Goal: Task Accomplishment & Management: Use online tool/utility

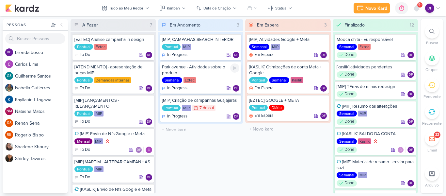
scroll to position [56, 0]
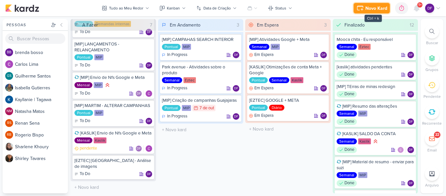
click at [369, 9] on div "Novo Kard" at bounding box center [377, 8] width 22 height 7
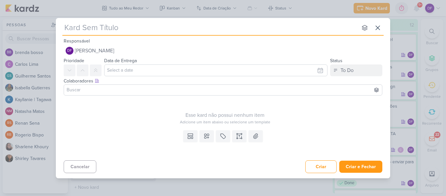
click at [126, 34] on div "nenhum grupo disponível esc" at bounding box center [223, 27] width 322 height 18
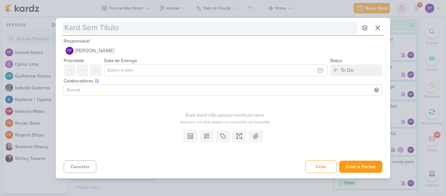
click at [127, 28] on input "text" at bounding box center [209, 28] width 295 height 12
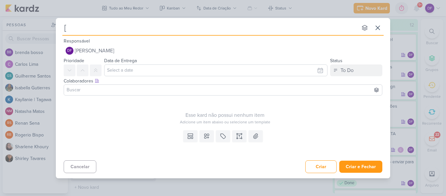
type input "[E"
type input "[EZTEC"
type input "[EZTEC]"
type input "[EZTEC] DADOS"
type input "[EZTEC] DADOS GTM"
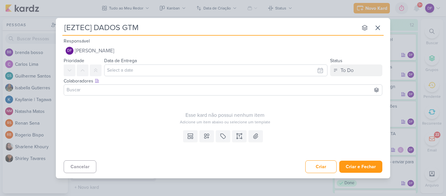
type input "[EZTEC] DADOS GTM"
type input "[EZTEC] DADOS GTM SCS"
click at [223, 137] on icon at bounding box center [223, 136] width 7 height 7
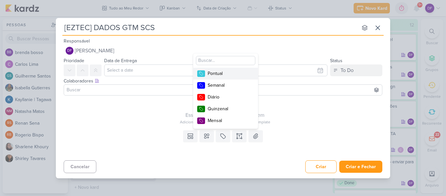
click at [218, 74] on div "Pontual" at bounding box center [229, 73] width 42 height 7
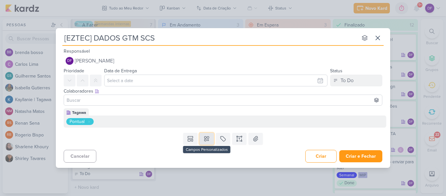
click at [211, 138] on button at bounding box center [207, 139] width 14 height 12
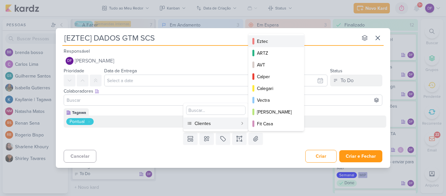
click at [273, 43] on div "Eztec" at bounding box center [276, 41] width 39 height 7
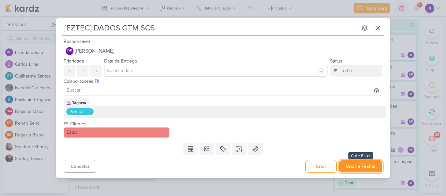
click at [358, 165] on button "Criar e Fechar" at bounding box center [360, 166] width 43 height 12
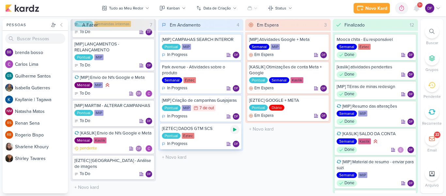
click at [234, 131] on icon at bounding box center [234, 129] width 5 height 5
